Goal: Task Accomplishment & Management: Use online tool/utility

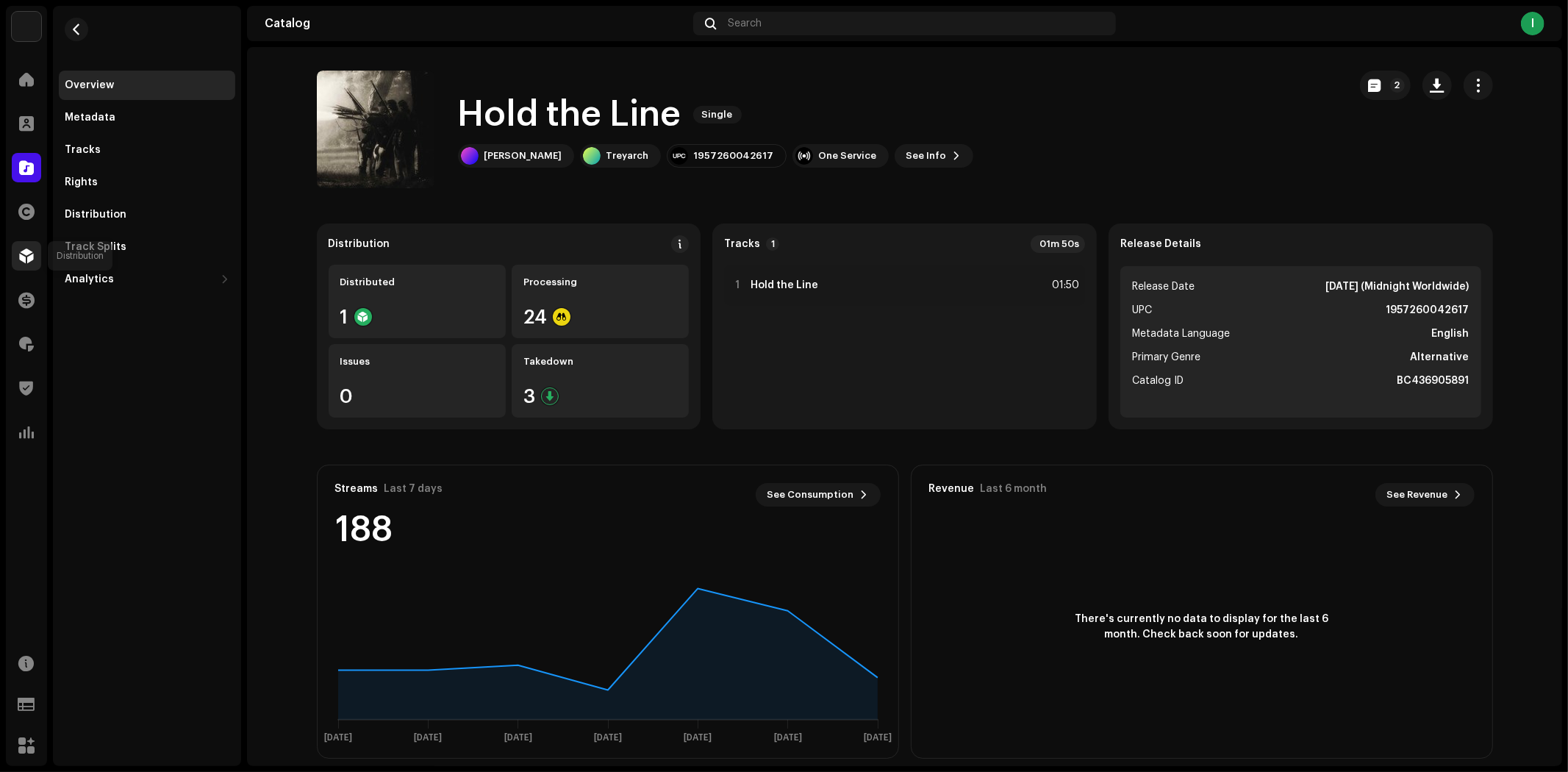
click at [24, 258] on span at bounding box center [27, 255] width 15 height 12
click at [27, 251] on span at bounding box center [27, 255] width 15 height 12
click at [22, 254] on span at bounding box center [27, 255] width 15 height 12
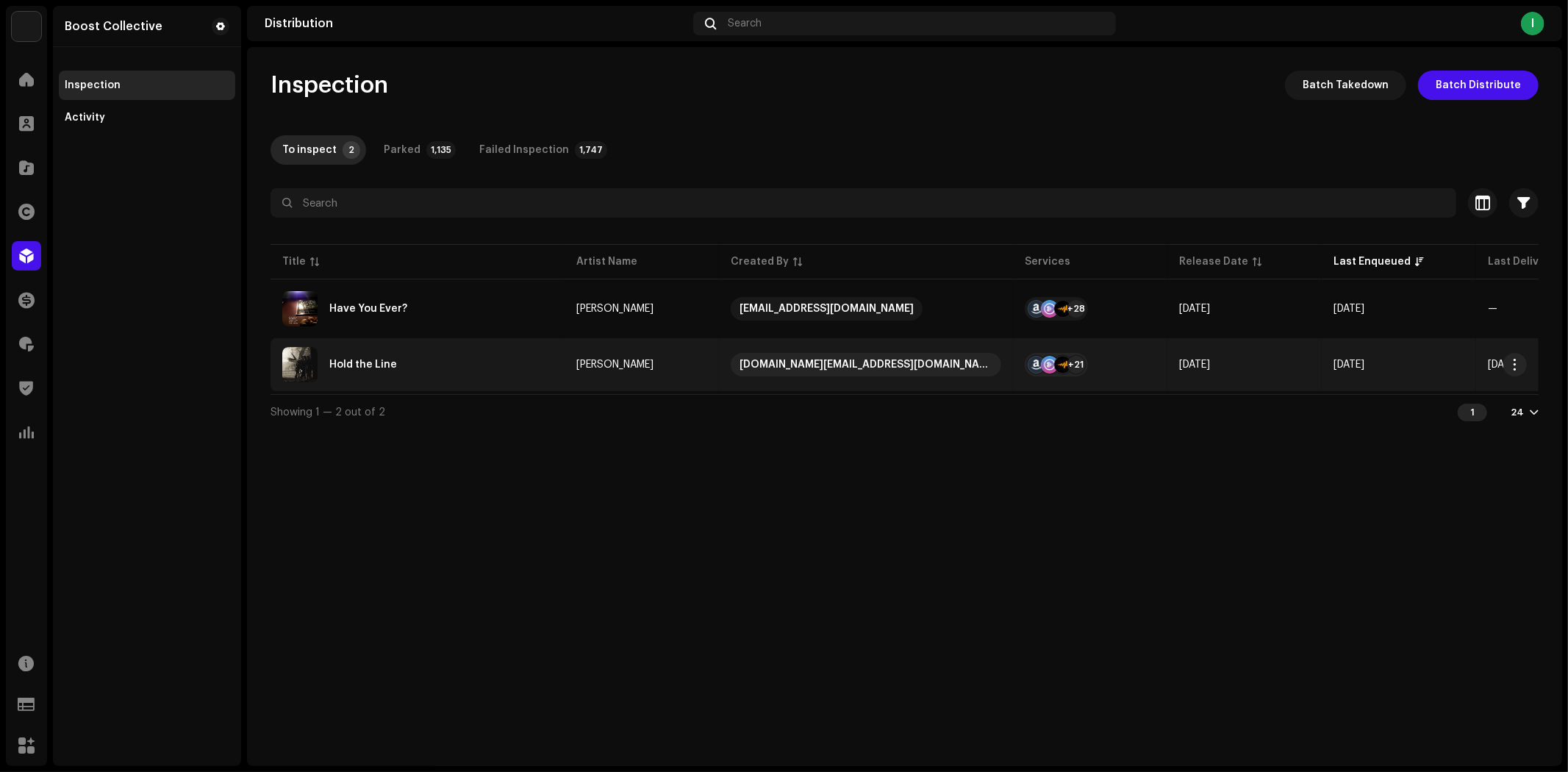
click at [491, 371] on div "Hold the Line" at bounding box center [417, 364] width 270 height 35
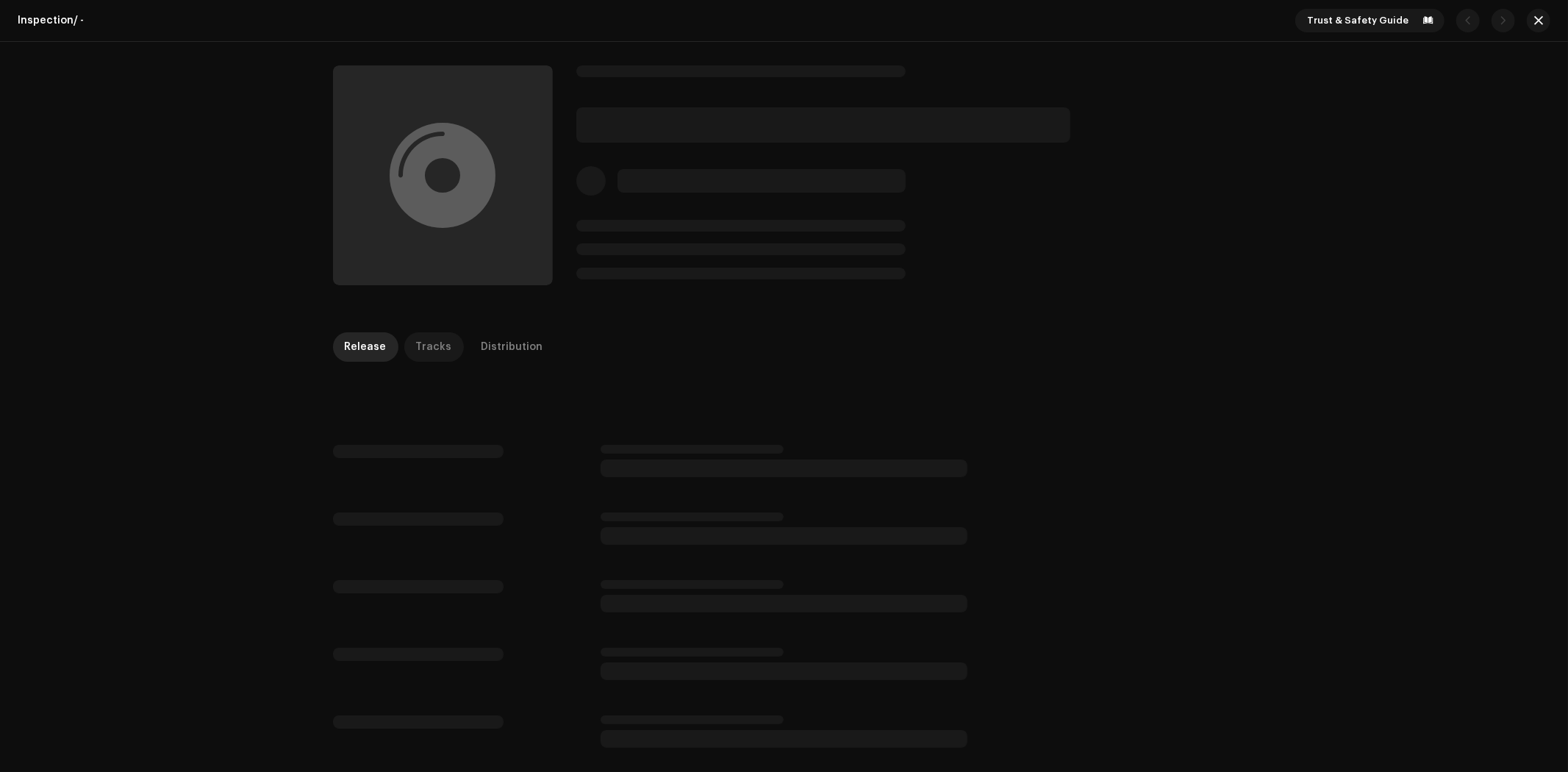
click at [421, 339] on div "Tracks" at bounding box center [434, 347] width 36 height 30
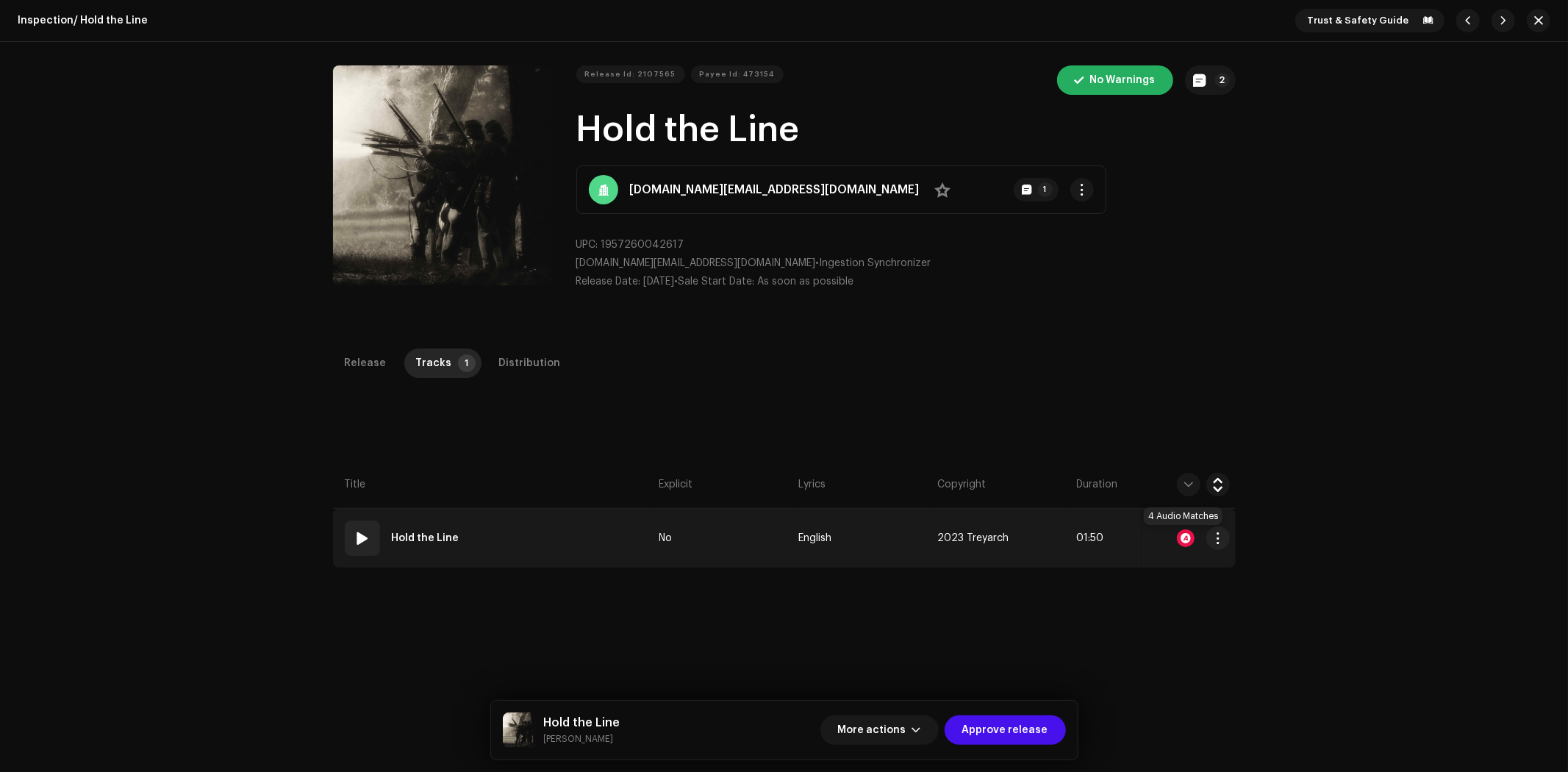
click at [1182, 537] on div at bounding box center [1185, 538] width 18 height 18
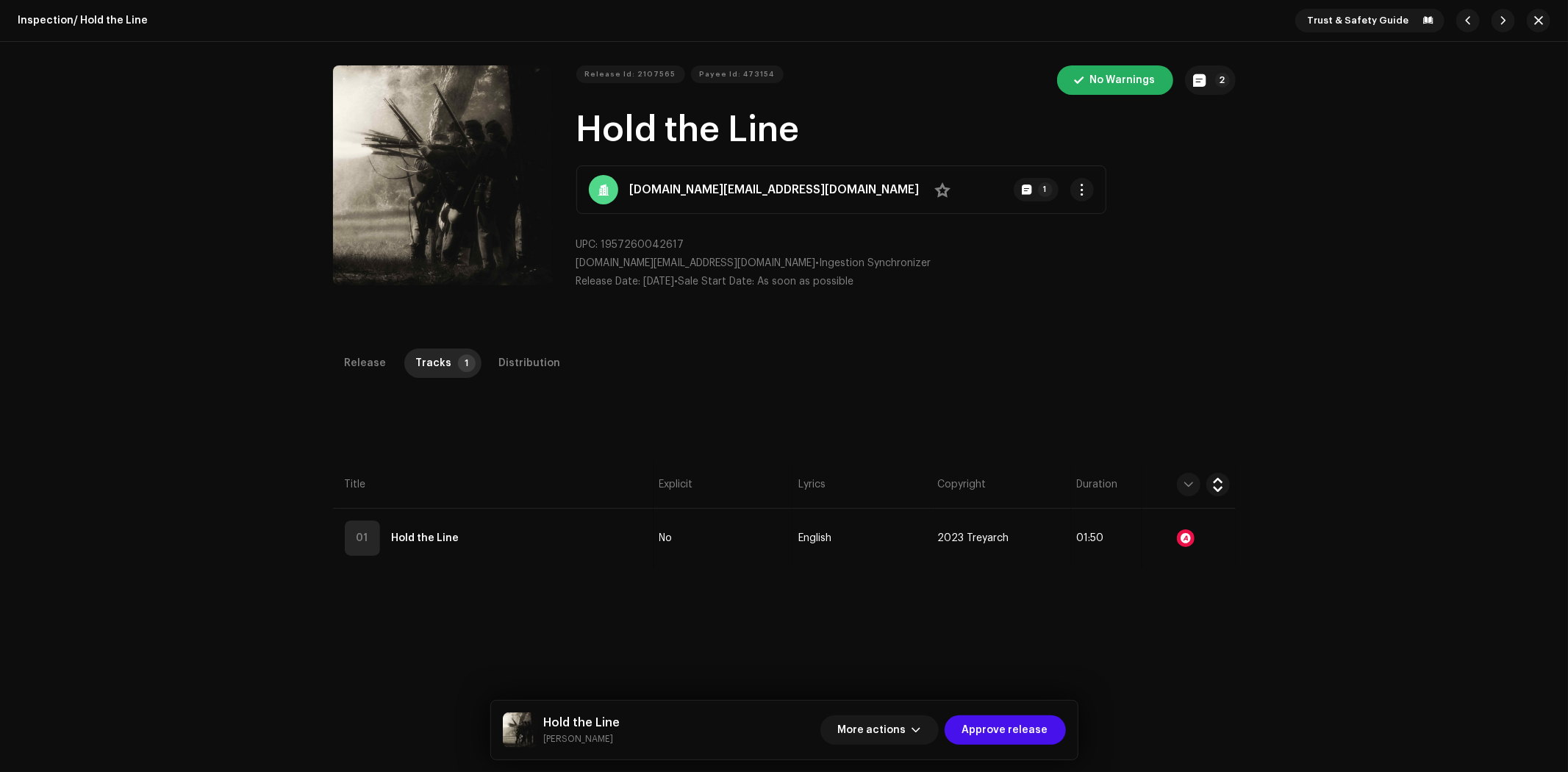
click at [1209, 346] on div "Audio Recognition by Remix/Sample 3 Cover Song 1 All results require review/lis…" at bounding box center [784, 386] width 1568 height 772
click at [1008, 724] on span "Approve release" at bounding box center [1004, 730] width 86 height 30
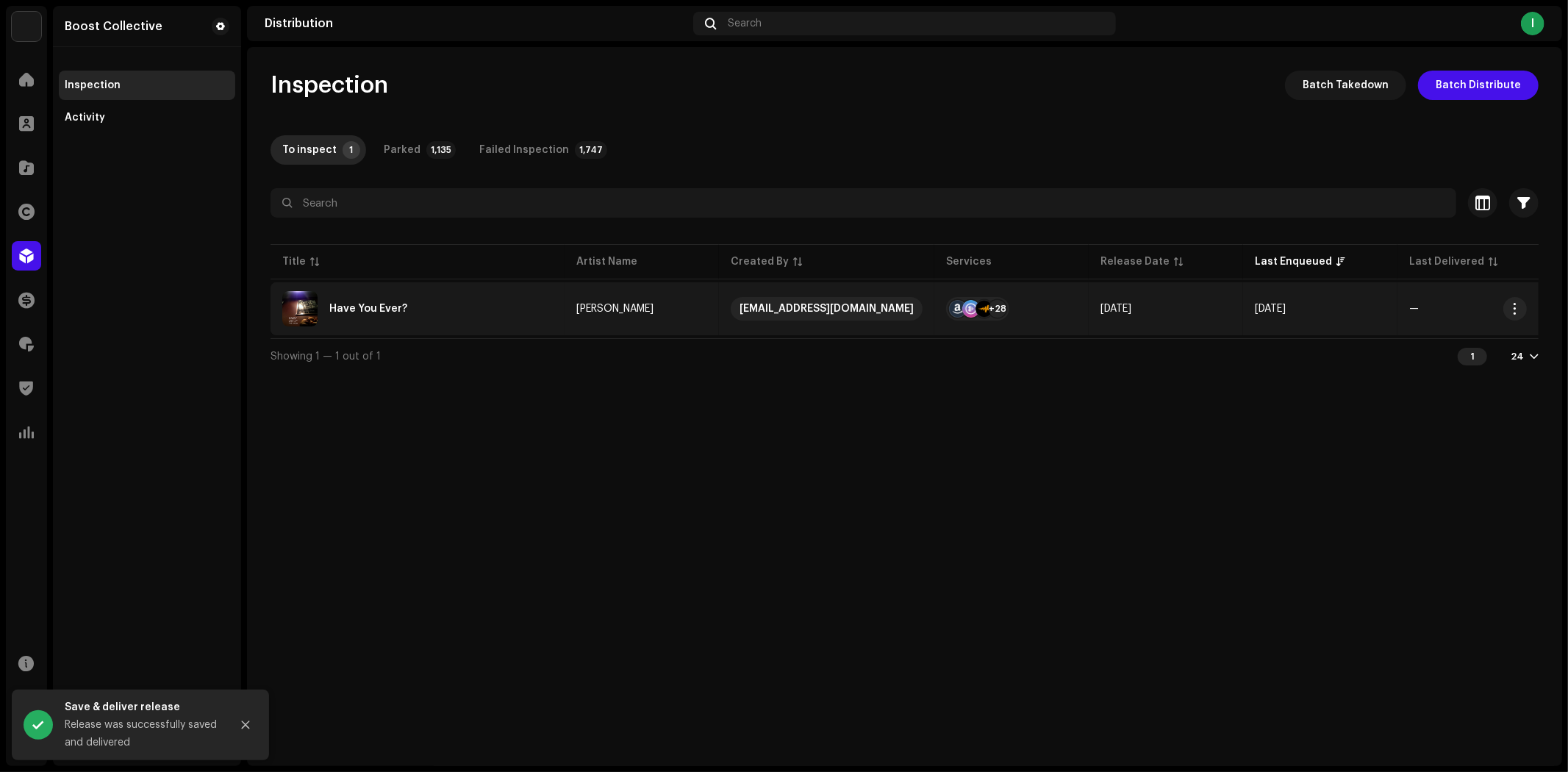
click at [518, 303] on div "Have You Ever?" at bounding box center [417, 309] width 270 height 35
